Goal: Navigation & Orientation: Understand site structure

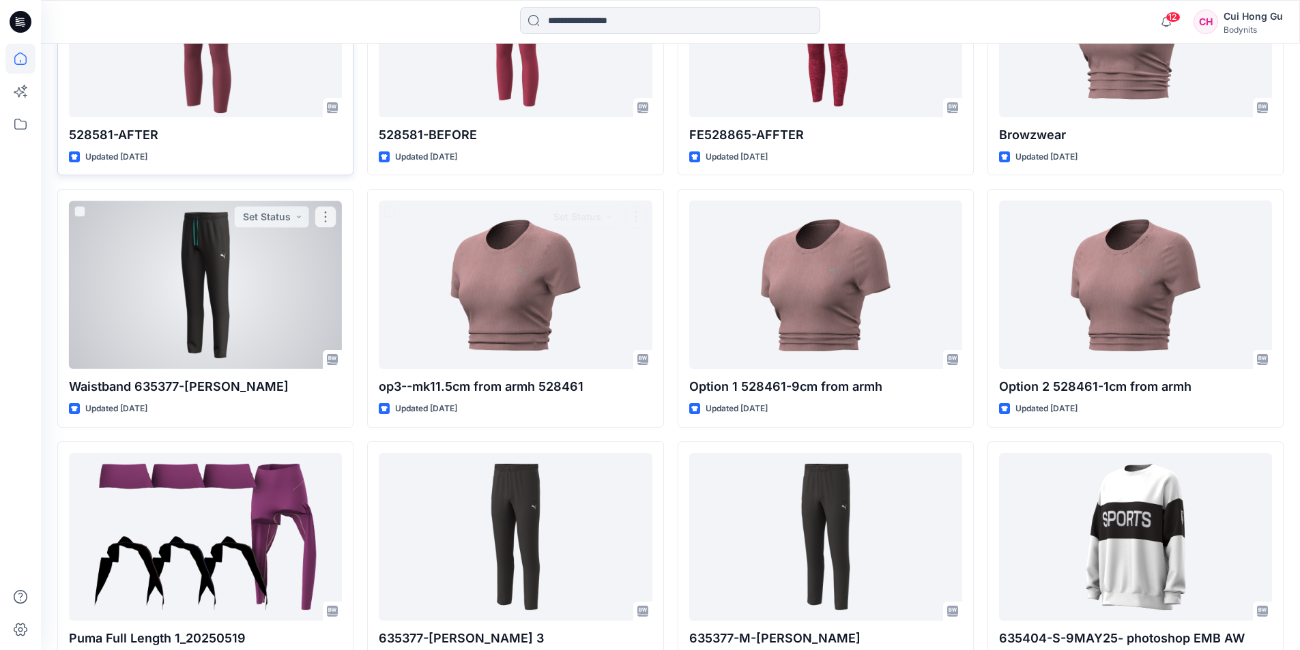
scroll to position [1663, 0]
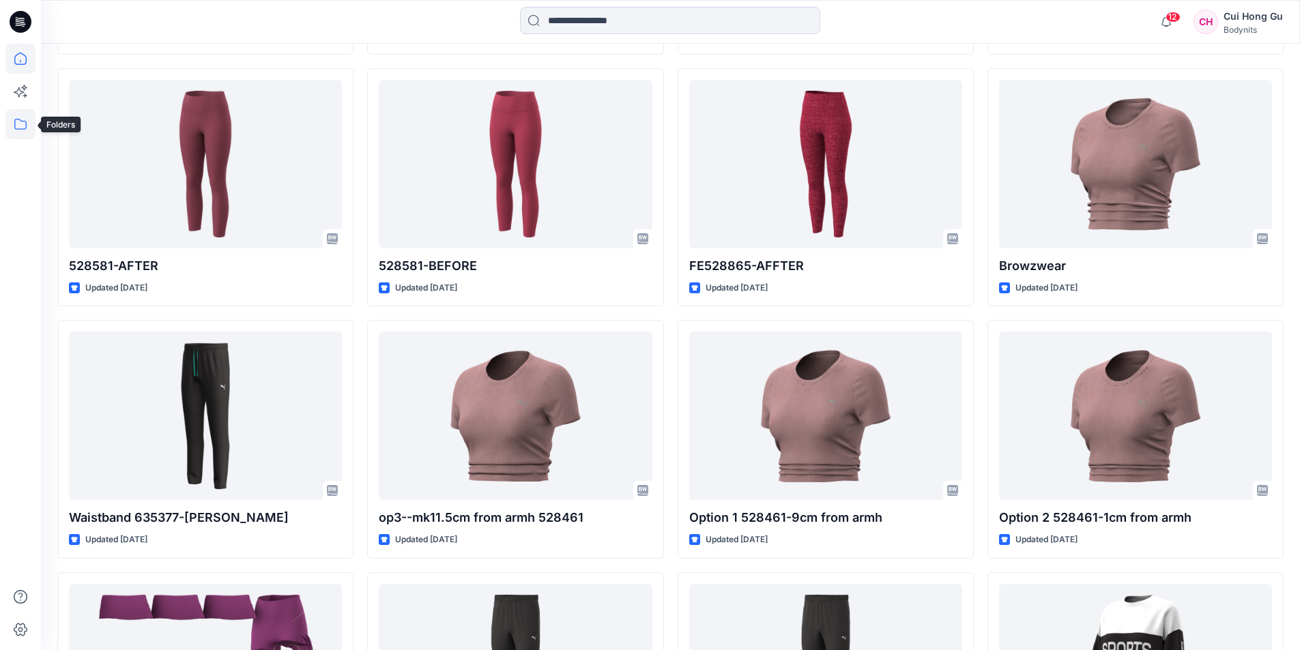
click at [14, 120] on icon at bounding box center [20, 124] width 30 height 30
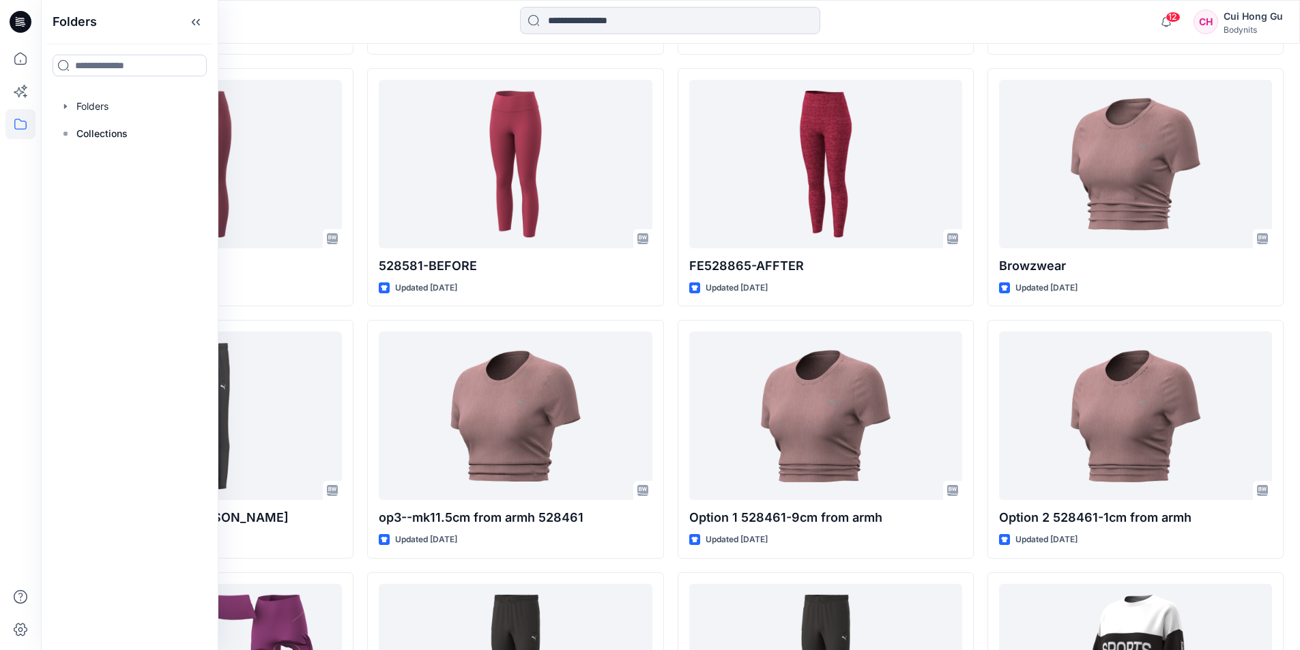
click at [14, 120] on icon at bounding box center [20, 124] width 30 height 30
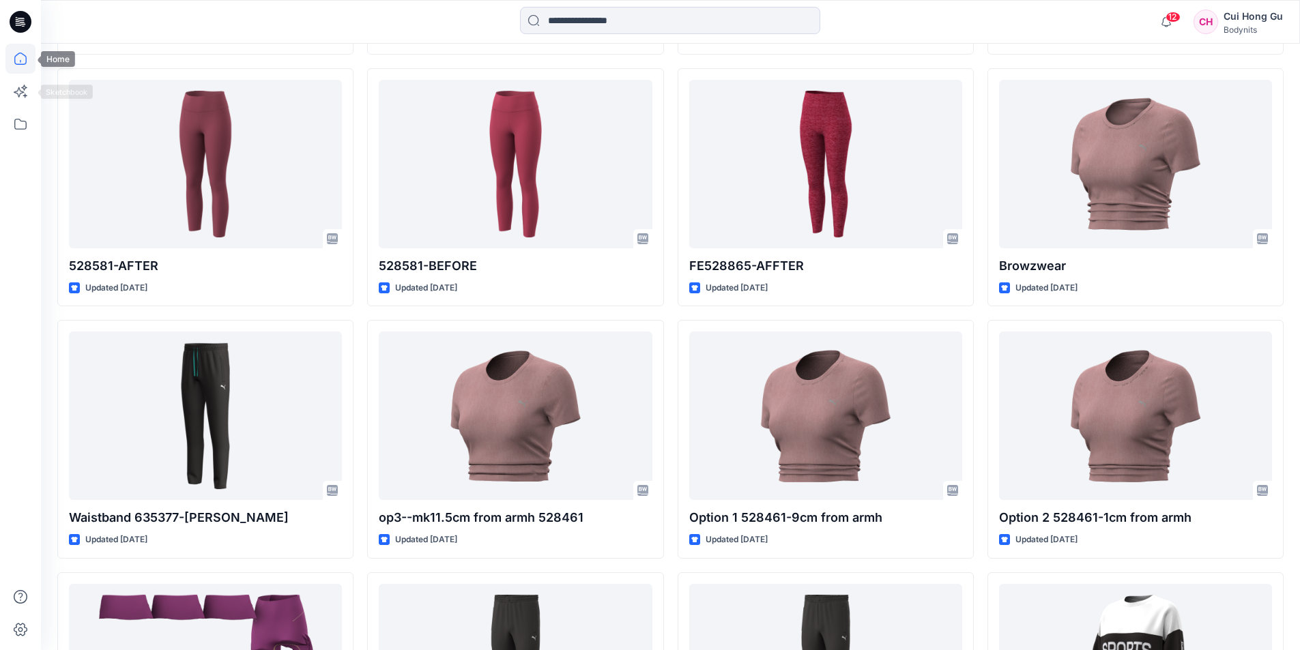
click at [21, 61] on icon at bounding box center [20, 59] width 30 height 30
click at [14, 124] on icon at bounding box center [20, 124] width 30 height 30
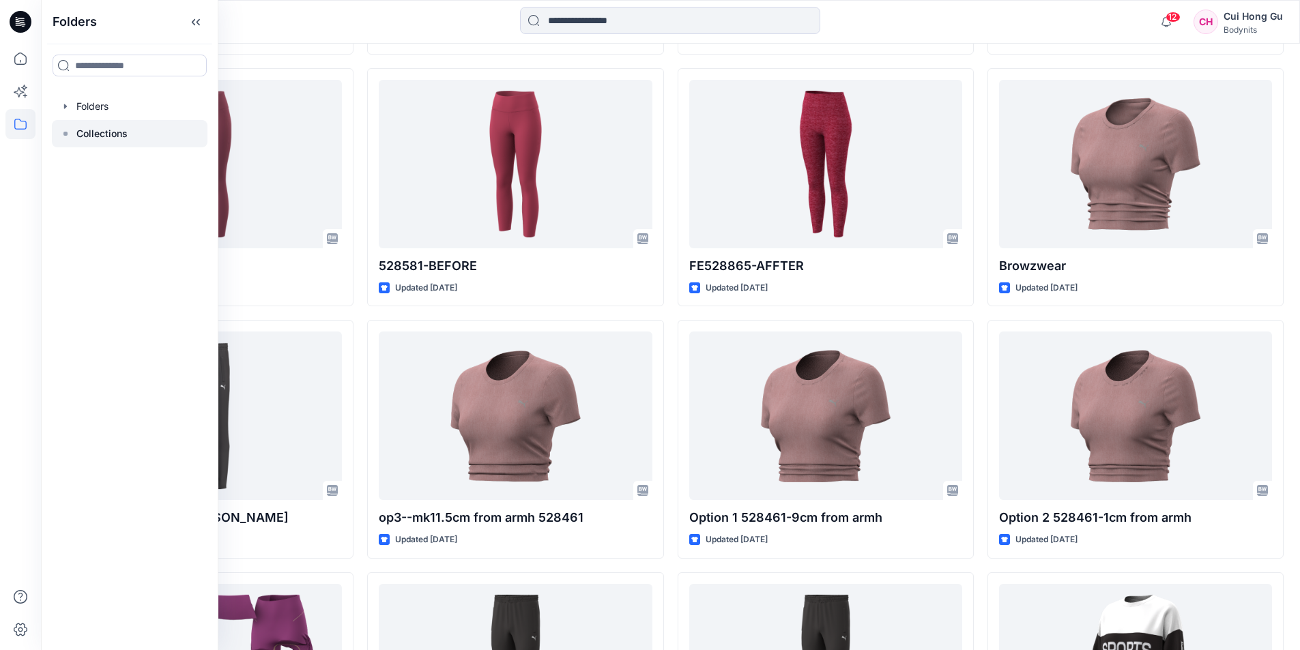
click at [111, 134] on p "Collections" at bounding box center [101, 134] width 51 height 16
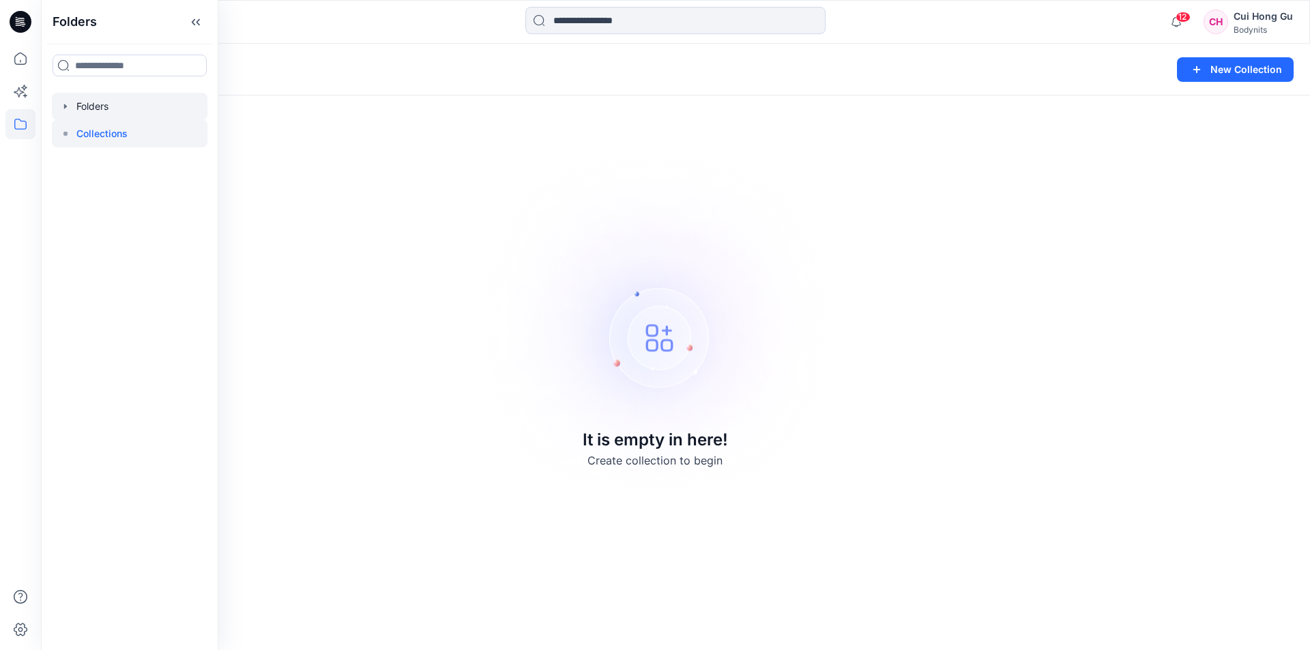
click at [80, 102] on div at bounding box center [130, 106] width 156 height 27
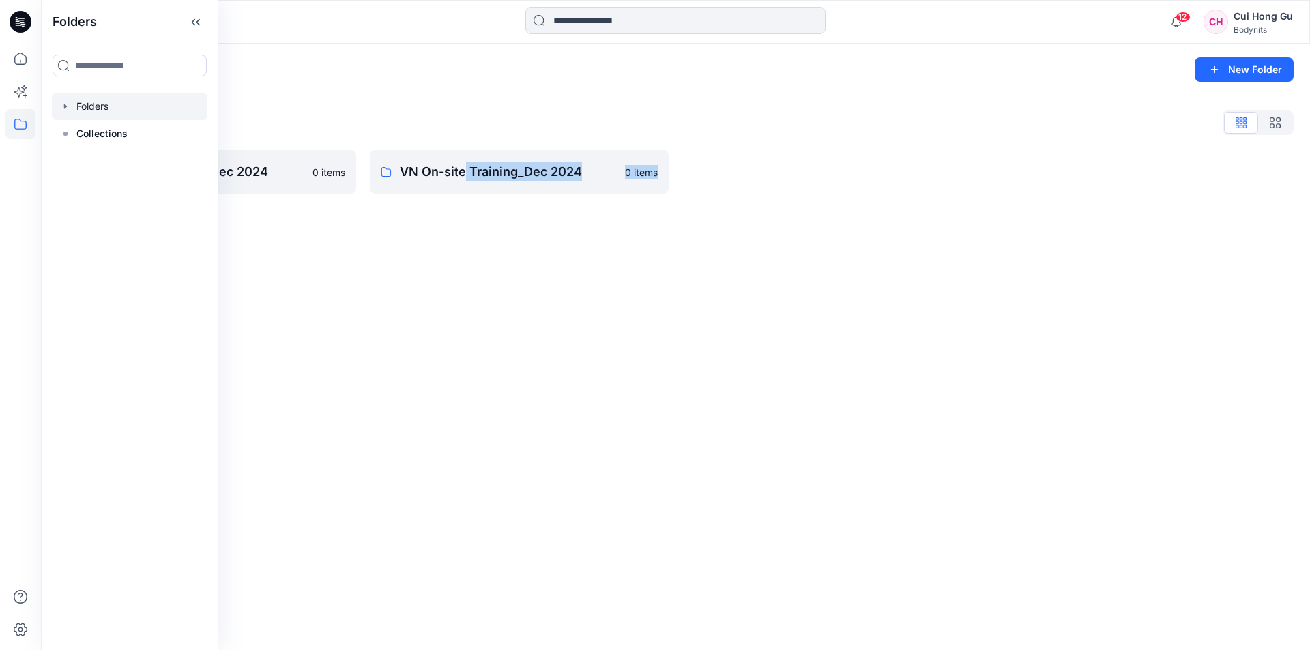
drag, startPoint x: 486, startPoint y: 402, endPoint x: 712, endPoint y: 382, distance: 226.8
click at [855, 448] on div "Folders New Folder Folders List SG On-site Training_Dec 2024 0 items VN On-site…" at bounding box center [676, 347] width 1270 height 607
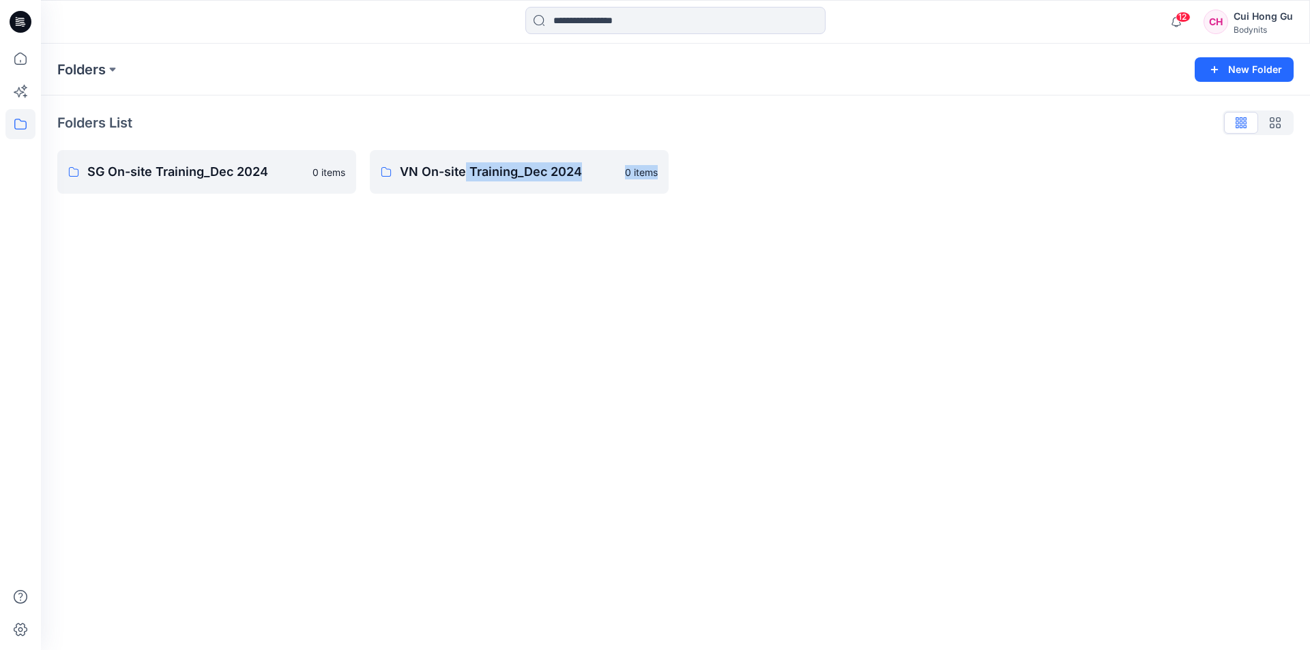
click at [784, 358] on div "Folders New Folder Folders List SG On-site Training_Dec 2024 0 items VN On-site…" at bounding box center [676, 347] width 1270 height 607
click at [18, 85] on icon at bounding box center [20, 91] width 30 height 30
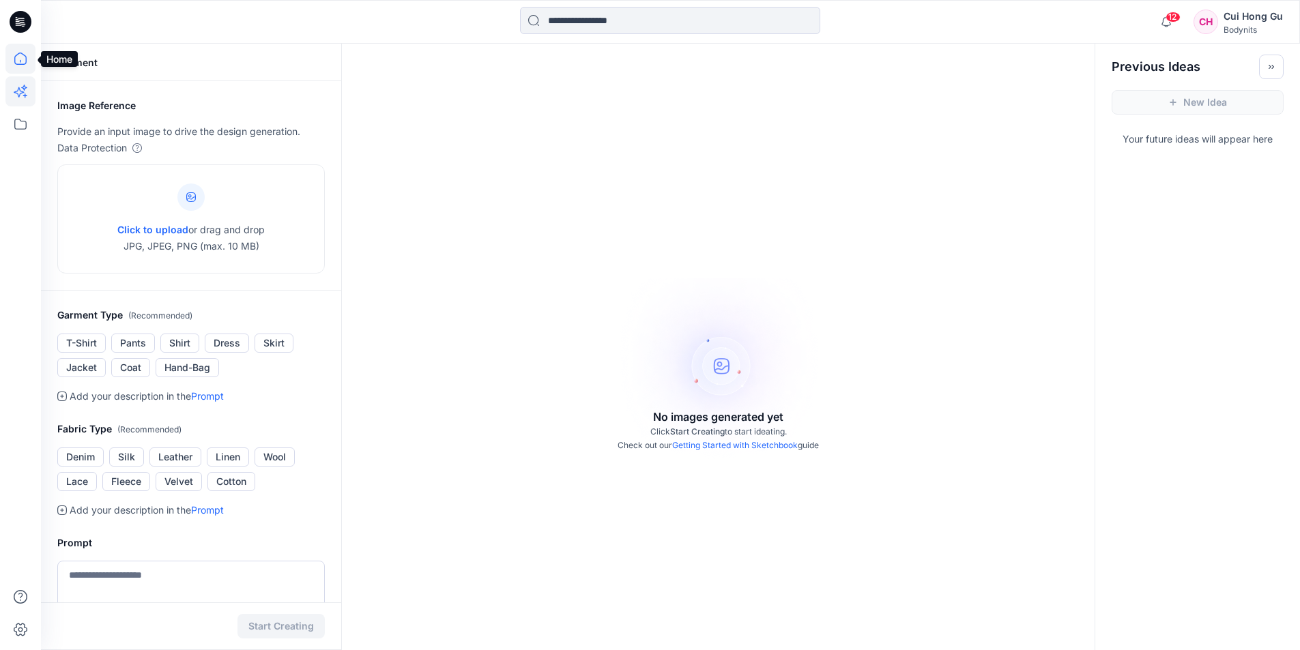
click at [18, 55] on icon at bounding box center [20, 59] width 30 height 30
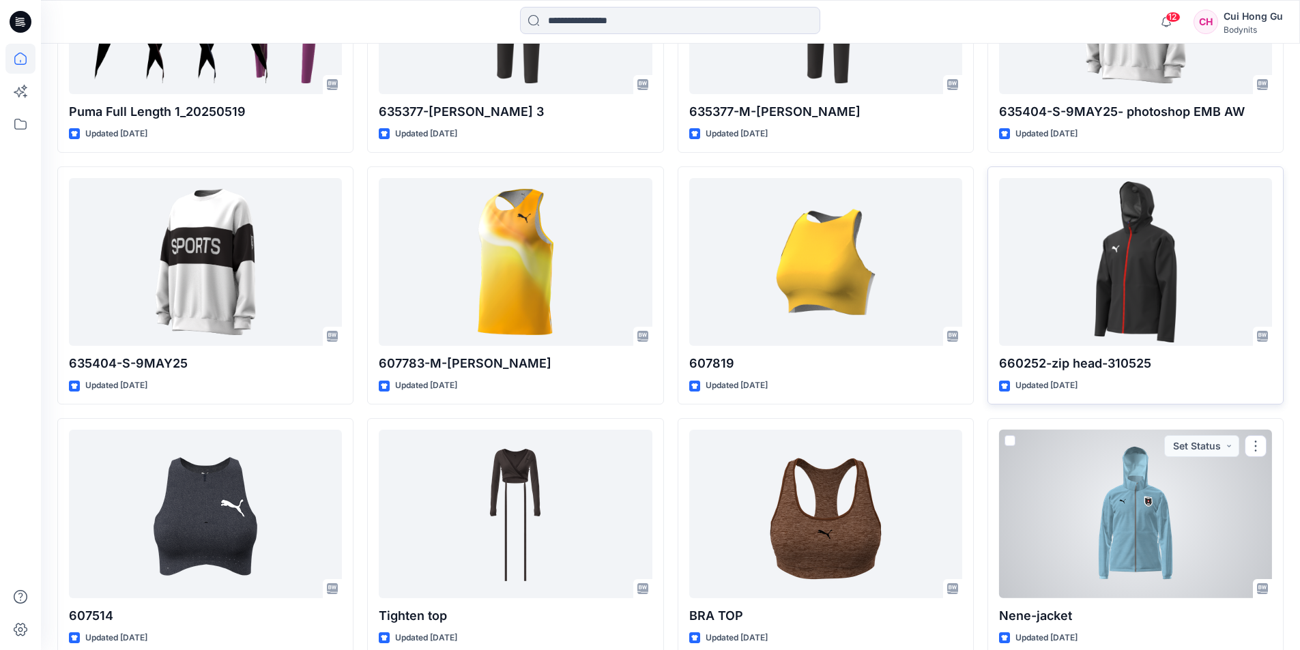
scroll to position [2321, 0]
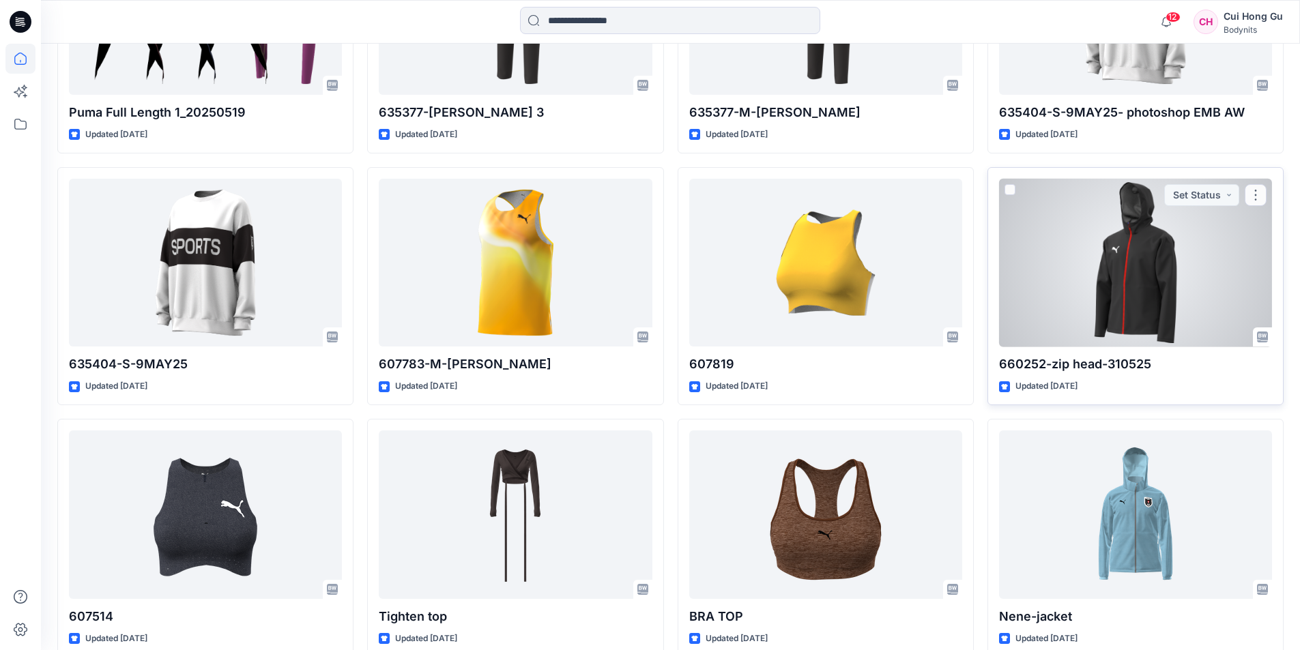
click at [1110, 266] on div at bounding box center [1135, 263] width 273 height 169
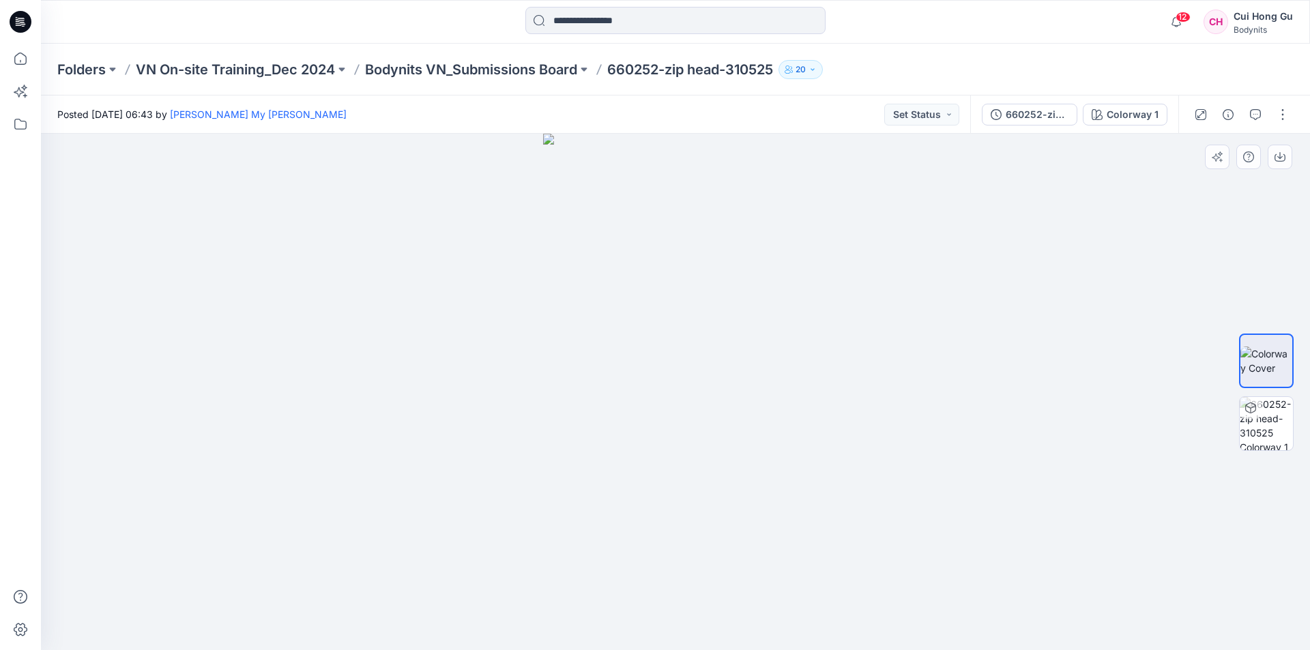
click at [407, 315] on div at bounding box center [676, 392] width 1270 height 517
click at [462, 348] on div at bounding box center [676, 392] width 1270 height 517
click at [14, 114] on icon at bounding box center [20, 124] width 30 height 30
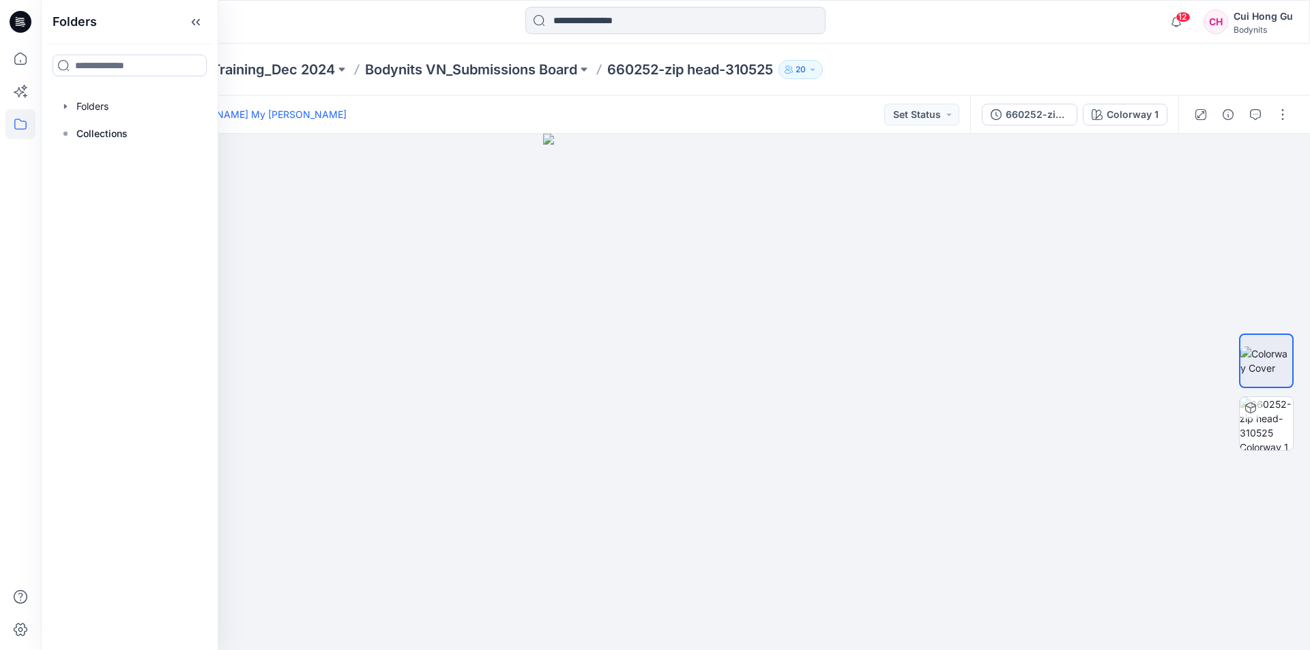
click at [16, 119] on icon at bounding box center [20, 124] width 30 height 30
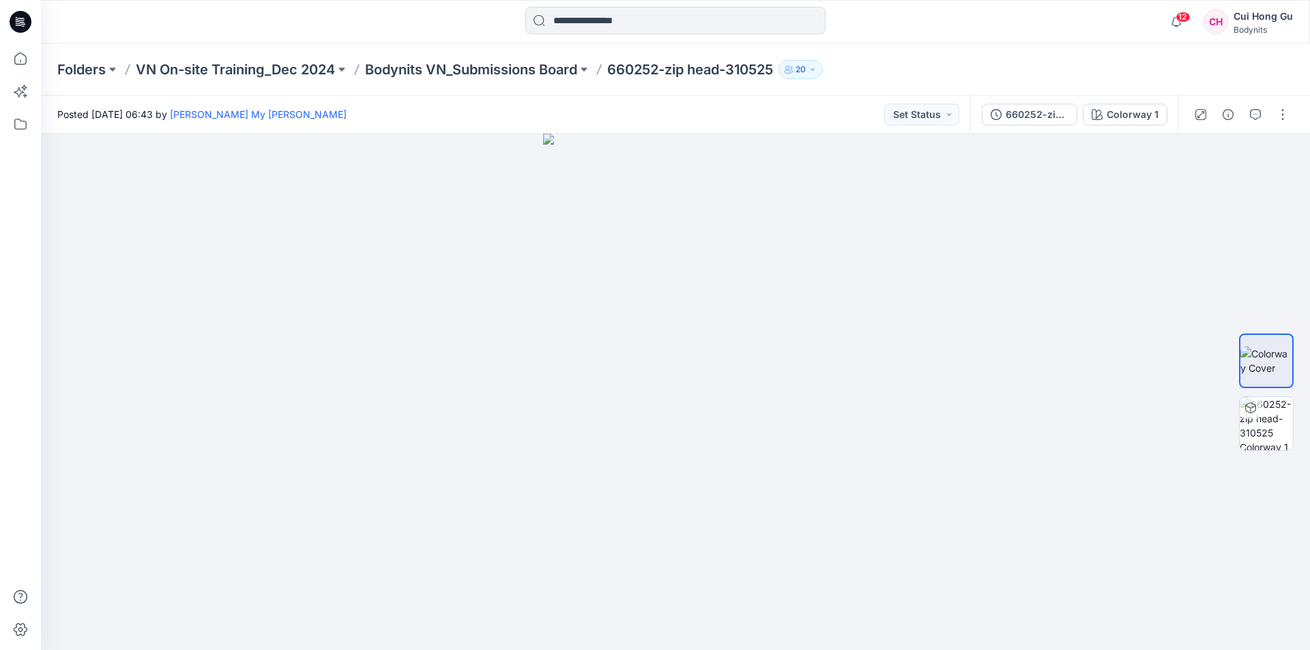
click at [162, 59] on div "Folders VN On-site Training_Dec 2024 Bodynits VN_Submissions Board 660252-zip h…" at bounding box center [676, 70] width 1270 height 52
click at [106, 72] on button at bounding box center [113, 69] width 14 height 19
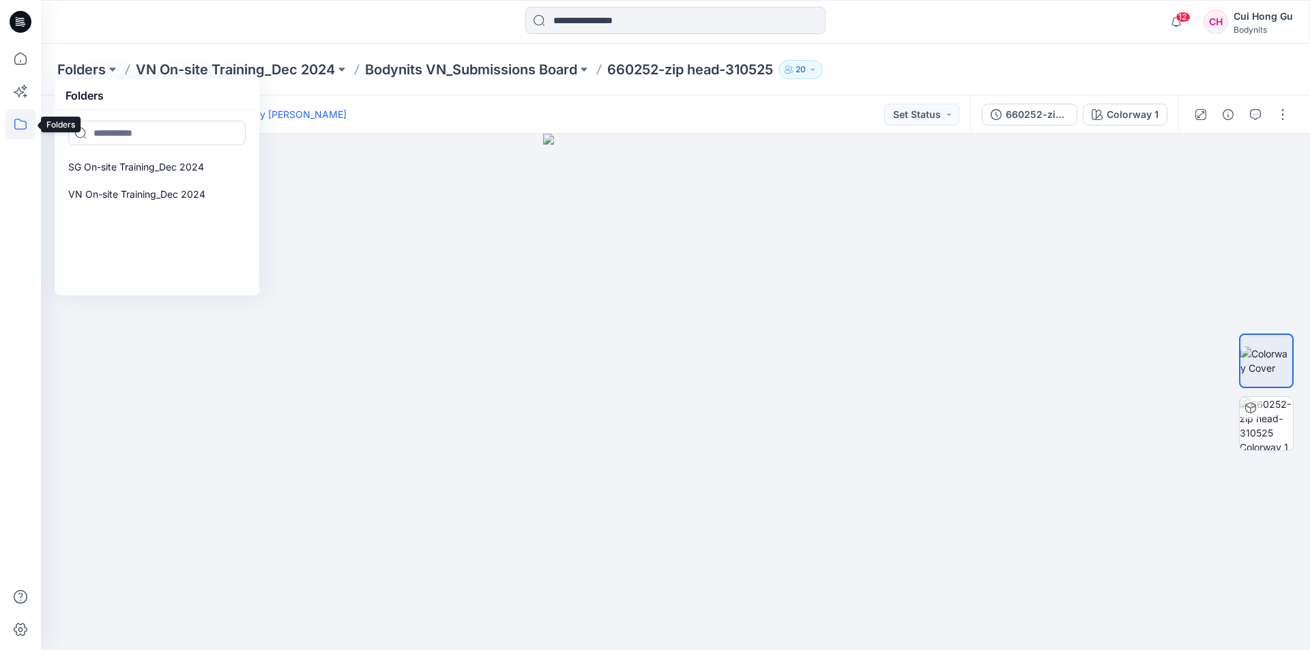
click at [24, 126] on icon at bounding box center [20, 124] width 30 height 30
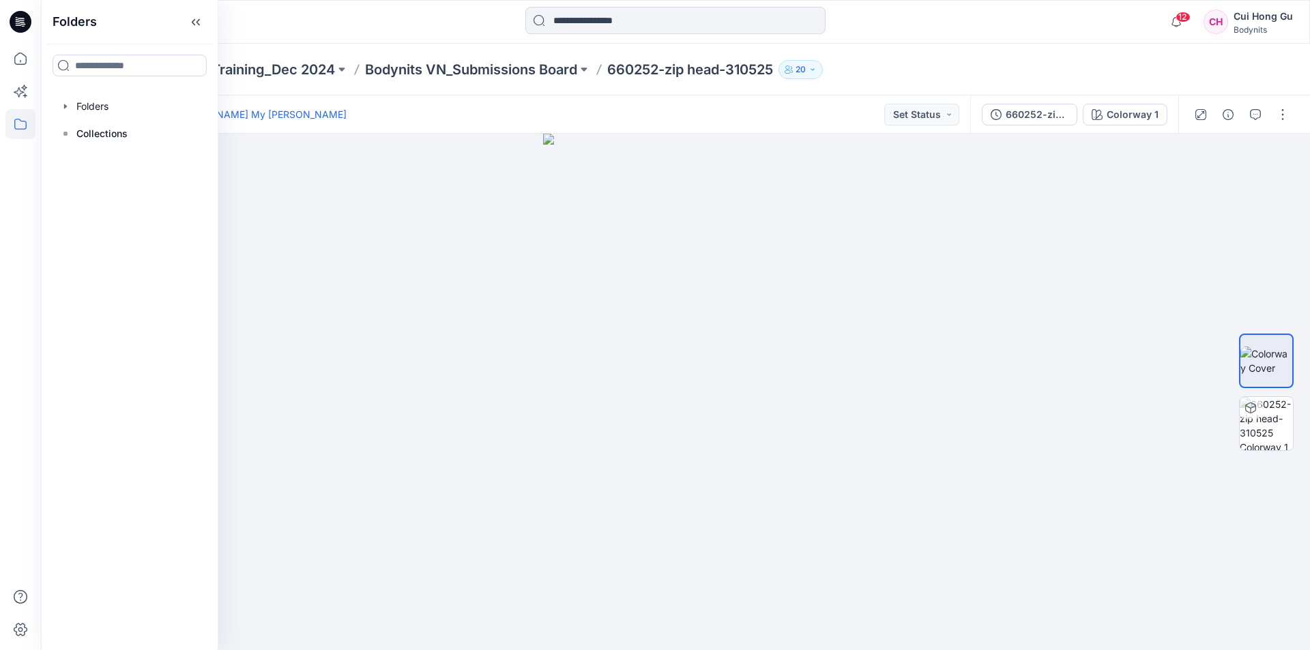
click at [24, 126] on icon at bounding box center [20, 124] width 30 height 30
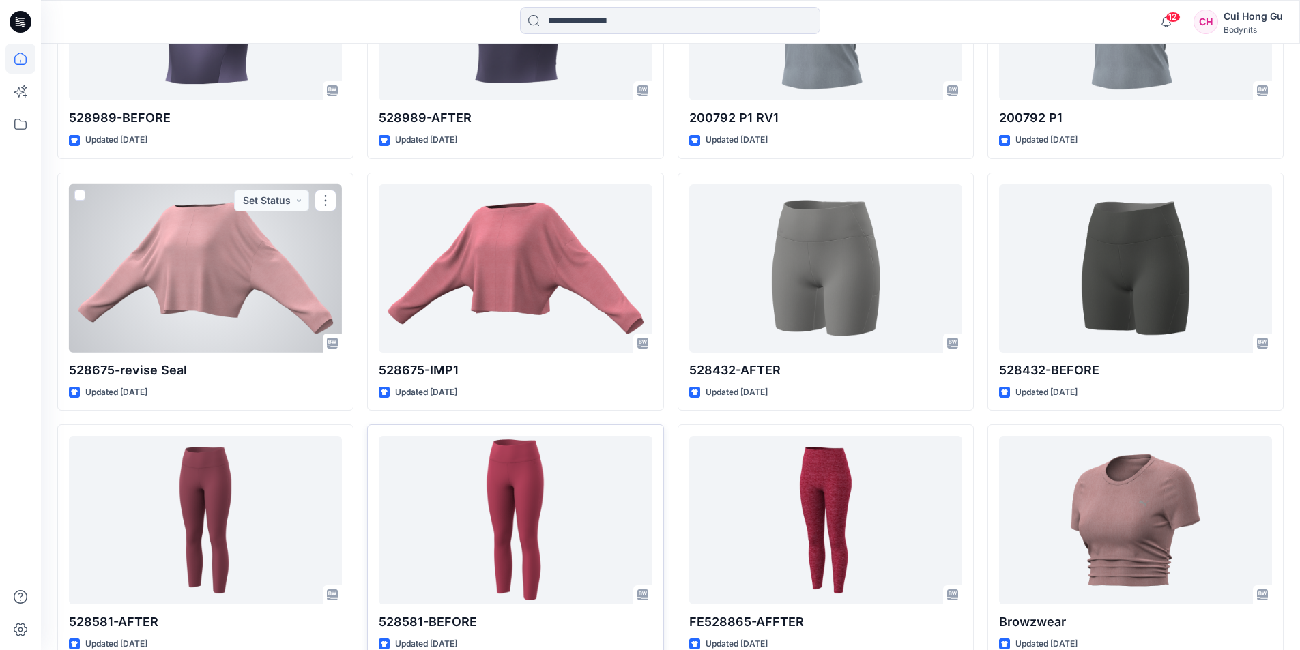
scroll to position [1433, 0]
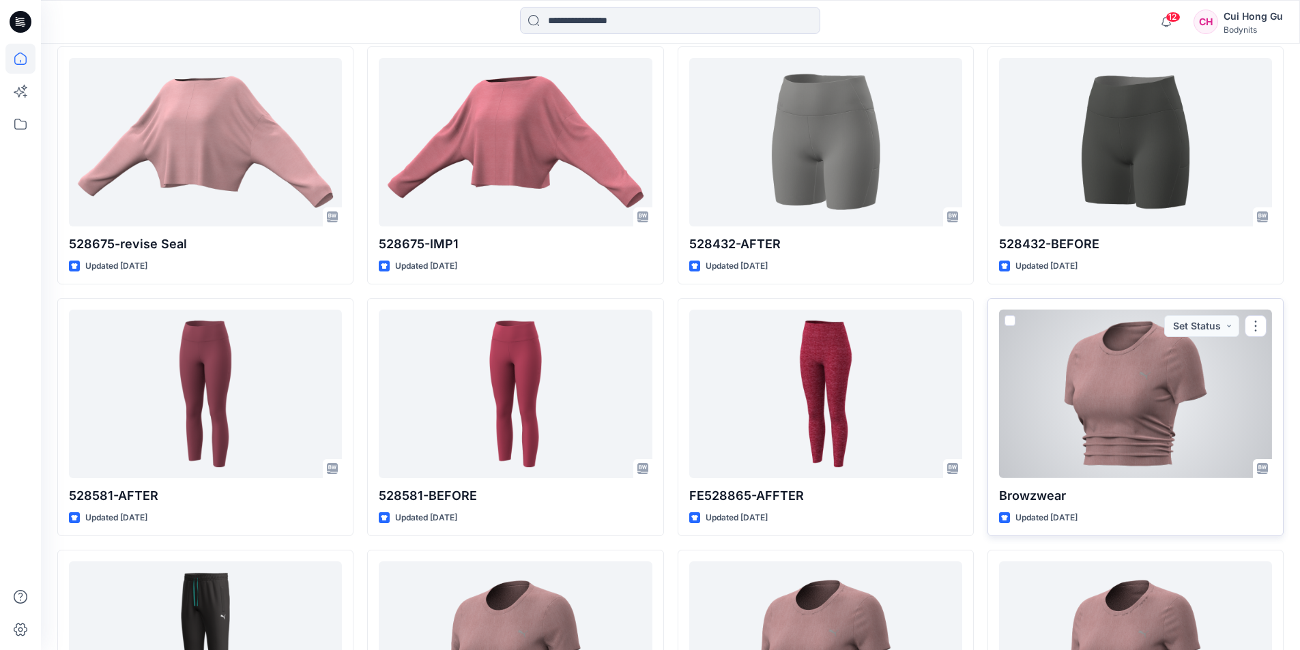
click at [1047, 504] on p "Browzwear" at bounding box center [1135, 496] width 273 height 19
click at [1029, 510] on div "Browzwear Updated 2 months ago Set Status" at bounding box center [1136, 417] width 296 height 238
click at [1028, 511] on p "Updated [DATE]" at bounding box center [1047, 518] width 62 height 14
click at [1028, 506] on div "Browzwear Updated 2 months ago Set Status" at bounding box center [1136, 417] width 296 height 238
click at [1038, 499] on p "Browzwear" at bounding box center [1135, 496] width 273 height 19
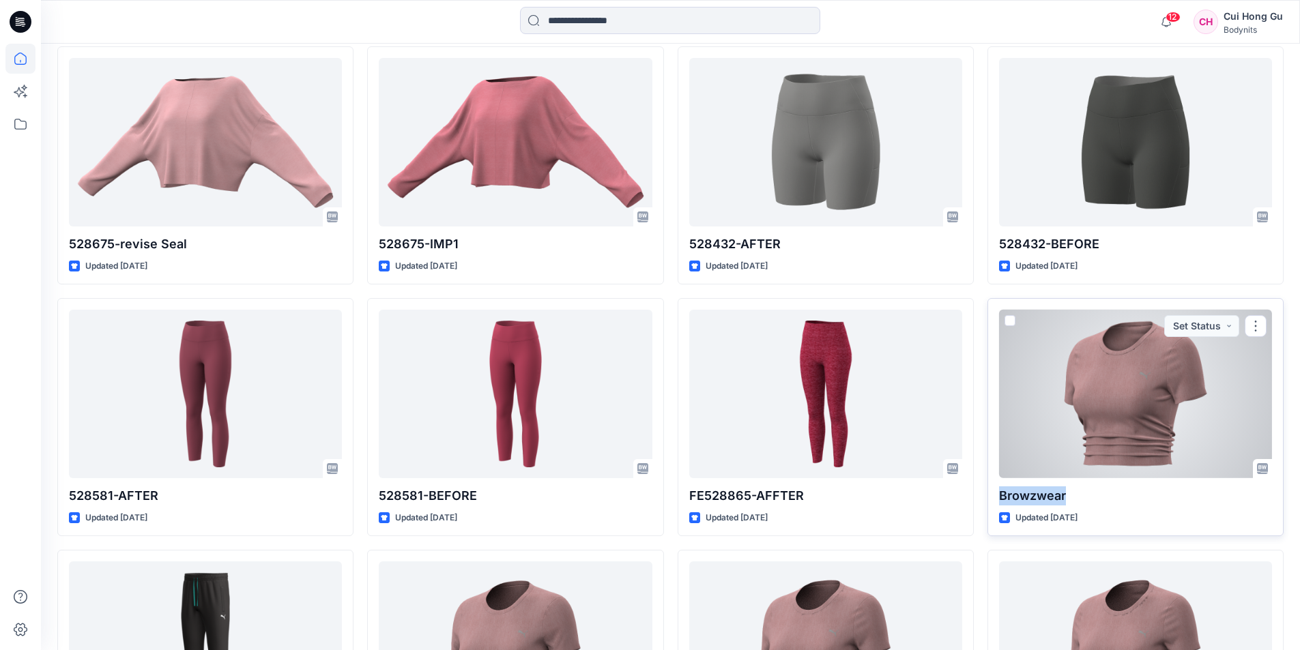
click at [1038, 499] on p "Browzwear" at bounding box center [1135, 496] width 273 height 19
click at [1133, 447] on div at bounding box center [1135, 394] width 273 height 169
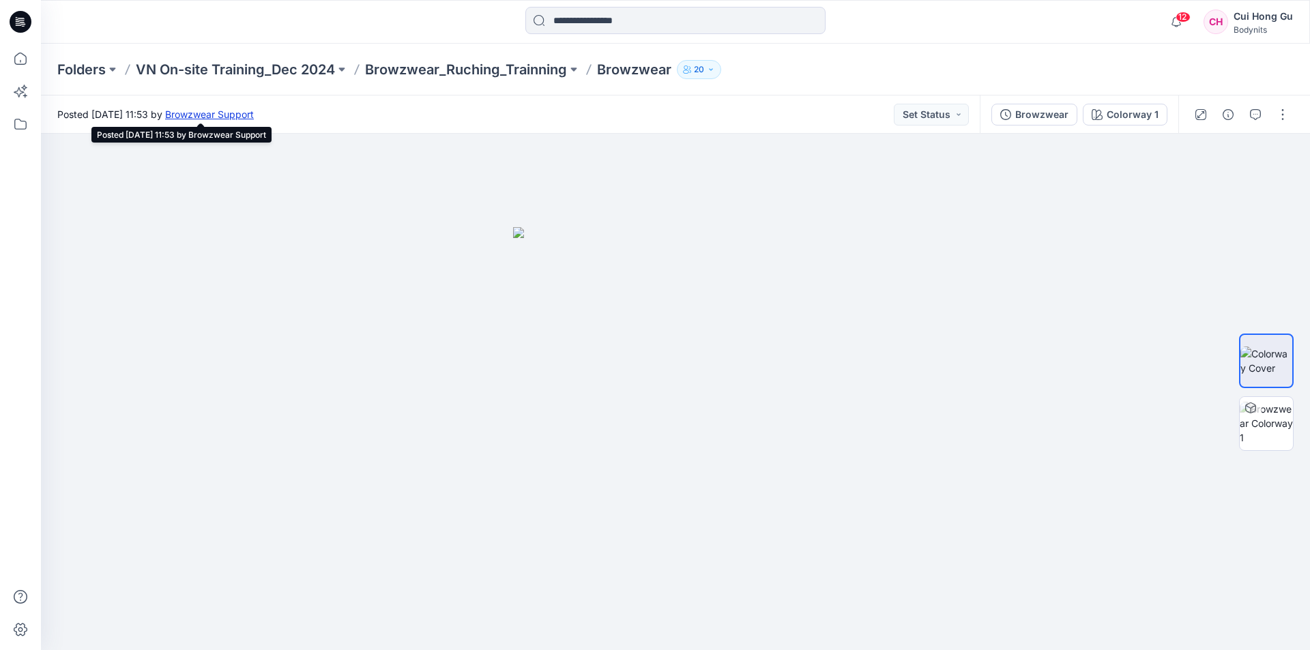
click at [254, 118] on link "Browzwear Support" at bounding box center [209, 115] width 89 height 12
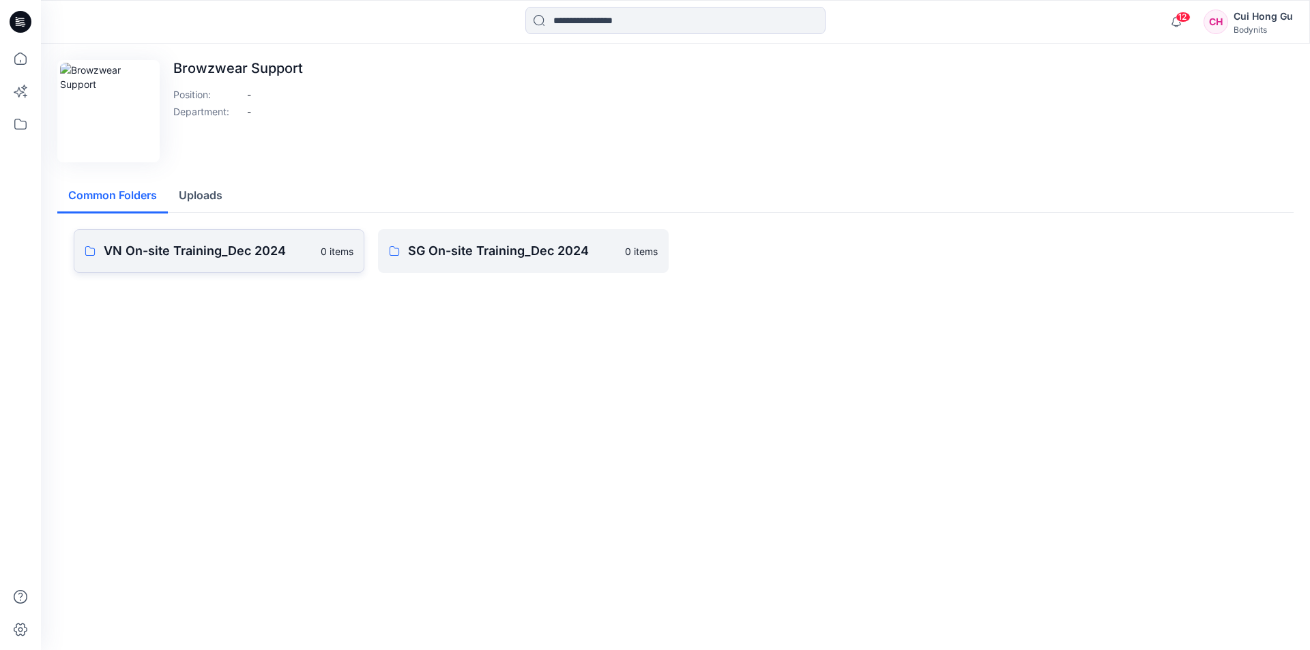
click at [169, 250] on p "VN On-site Training_Dec 2024" at bounding box center [208, 251] width 209 height 19
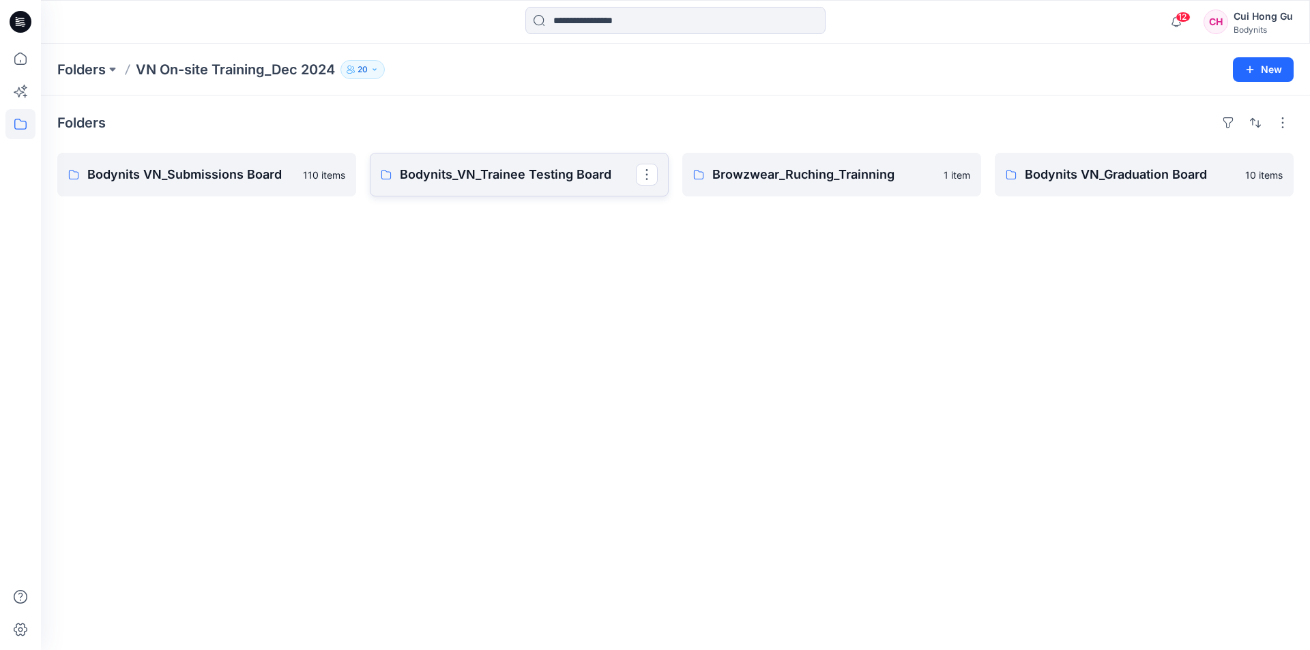
click at [549, 176] on p "Bodynits_VN_Trainee Testing Board" at bounding box center [518, 174] width 236 height 19
click at [162, 179] on p "Bodynits VN_Submissions Board" at bounding box center [205, 174] width 236 height 19
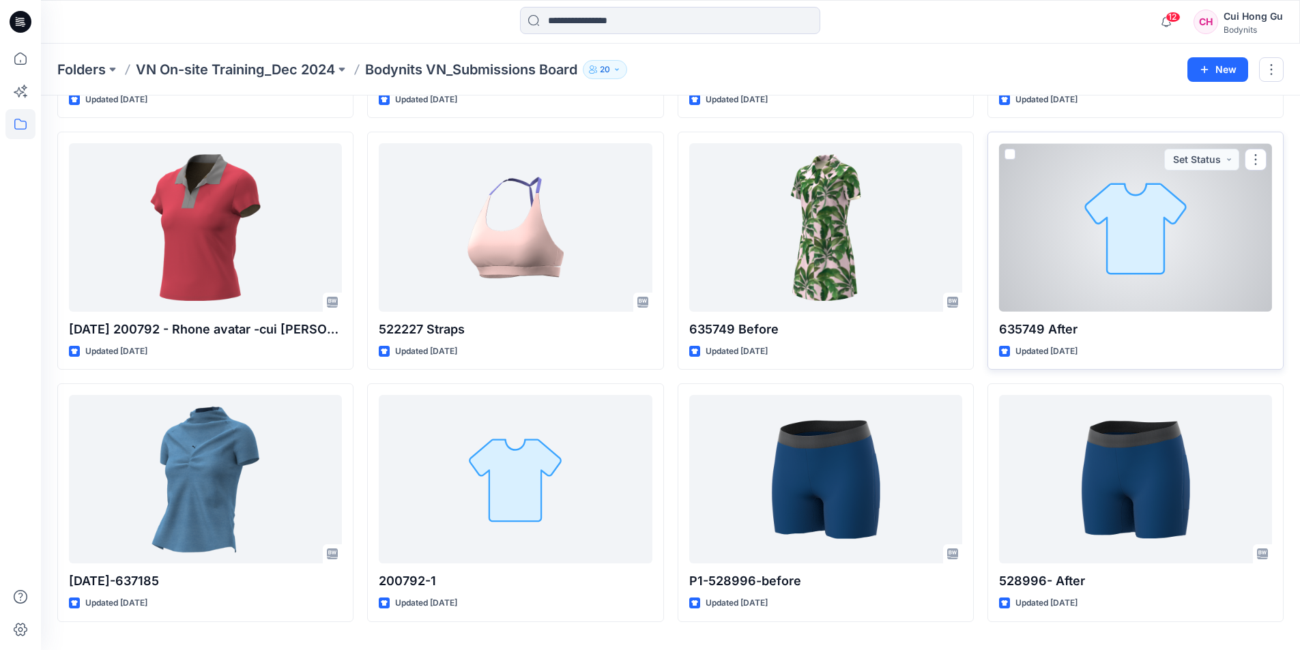
scroll to position [311, 0]
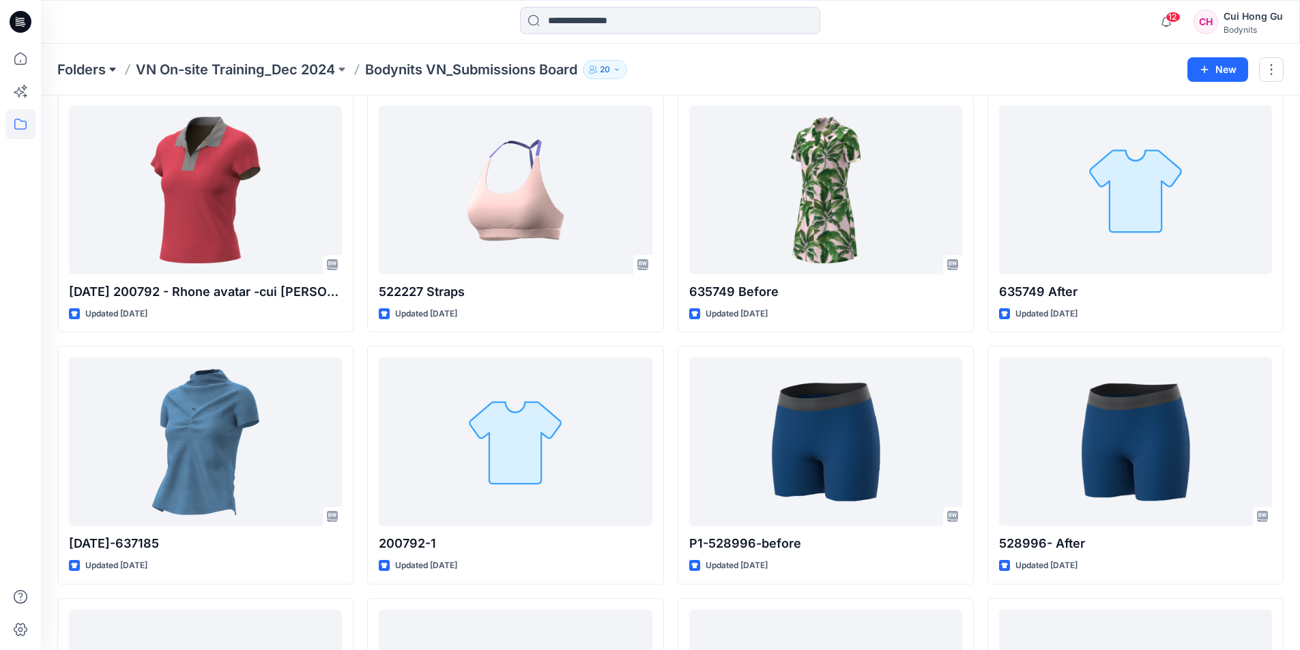
click at [114, 70] on button at bounding box center [113, 69] width 14 height 19
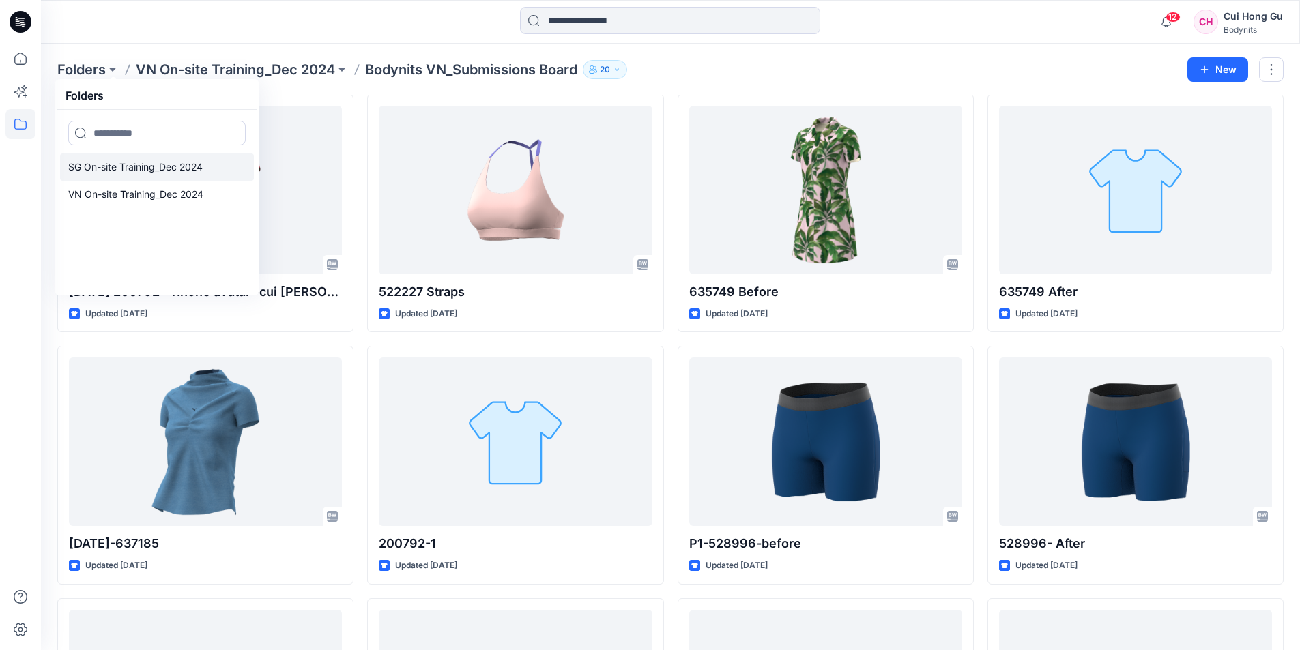
click at [116, 170] on p "SG On-site Training_Dec 2024" at bounding box center [135, 167] width 134 height 16
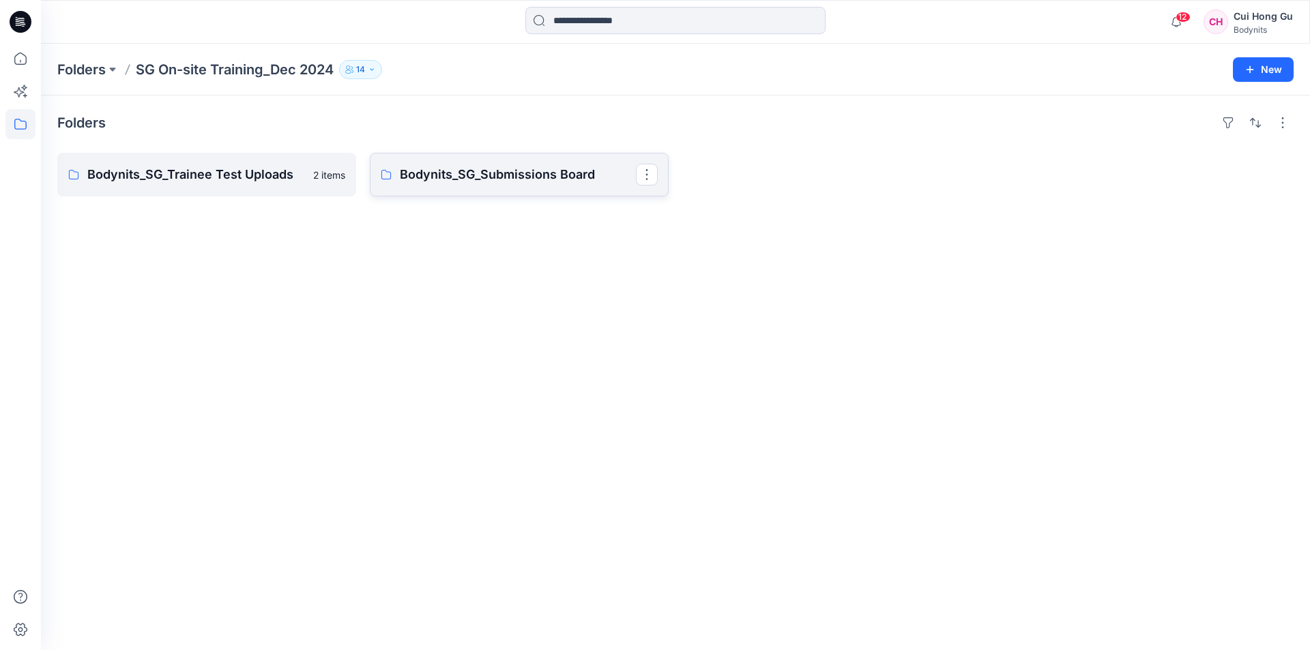
click at [534, 182] on p "Bodynits_SG_Submissions Board" at bounding box center [518, 174] width 236 height 19
click at [17, 124] on icon at bounding box center [20, 124] width 30 height 30
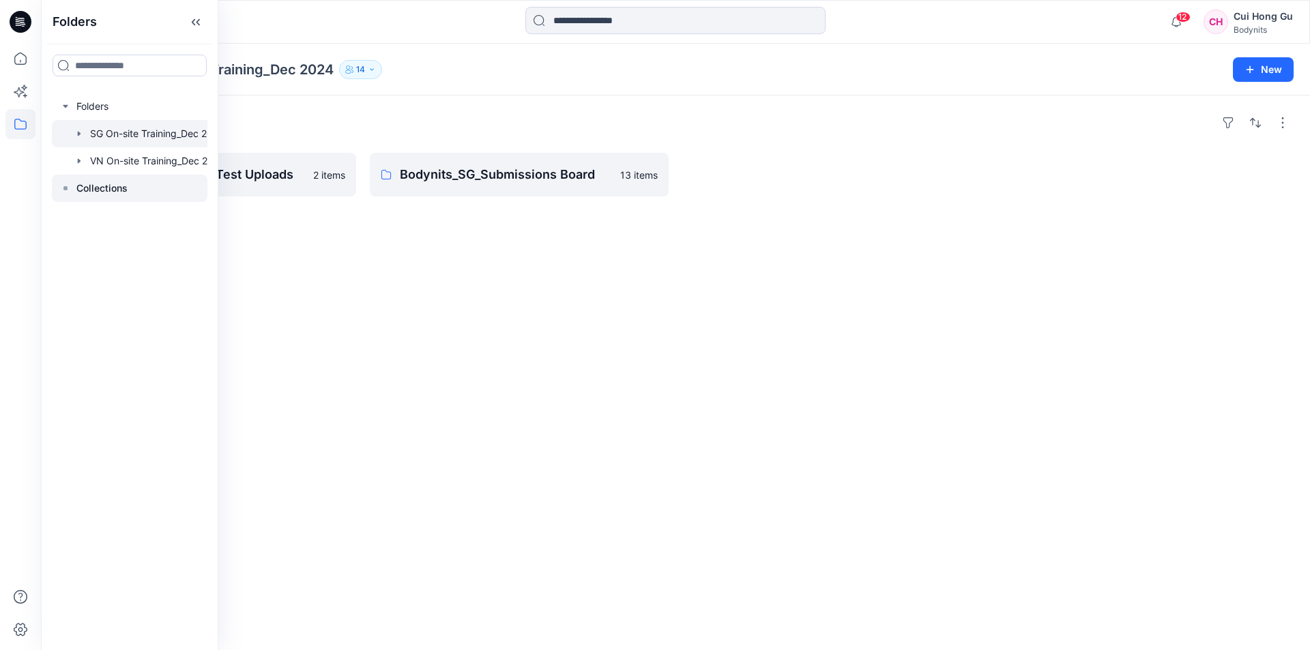
click at [101, 197] on div at bounding box center [130, 188] width 156 height 27
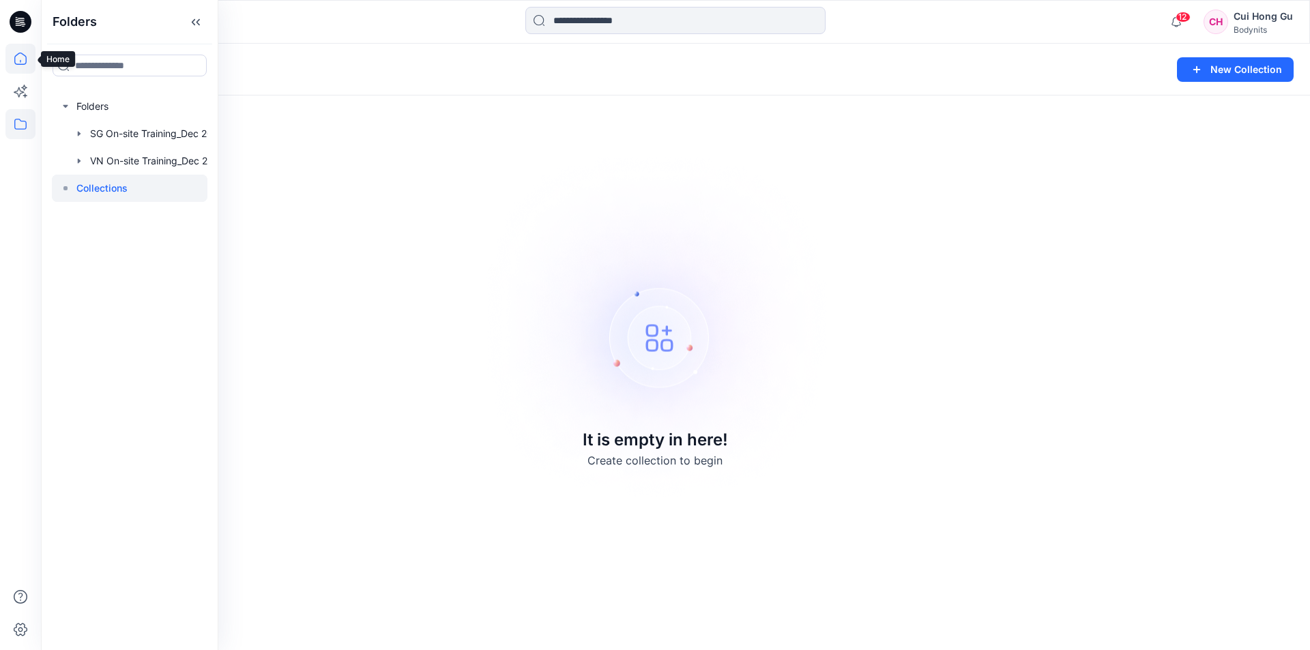
click at [29, 59] on icon at bounding box center [20, 59] width 30 height 30
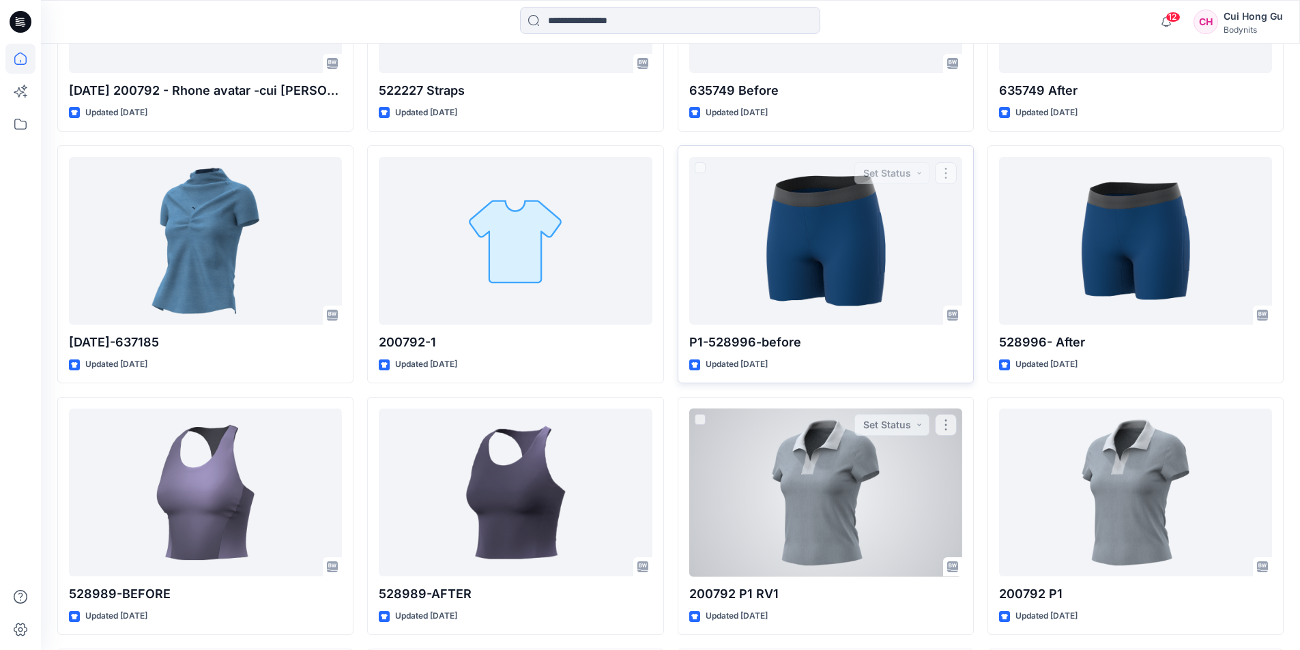
scroll to position [834, 0]
